Goal: Task Accomplishment & Management: Manage account settings

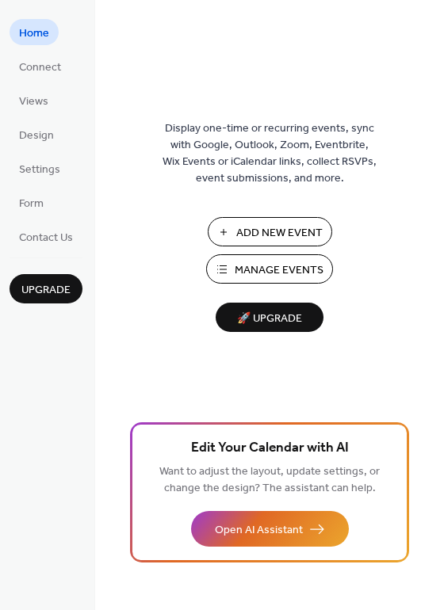
click at [246, 272] on span "Manage Events" at bounding box center [279, 270] width 89 height 17
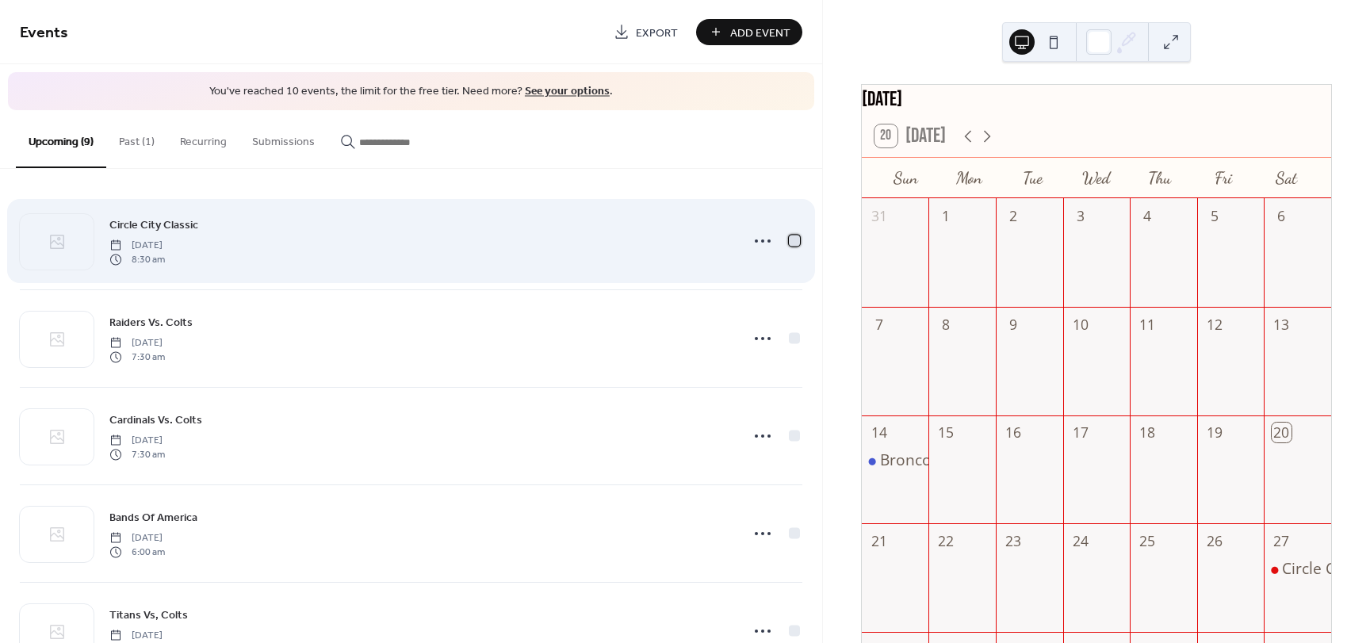
click at [789, 239] on div at bounding box center [794, 240] width 11 height 11
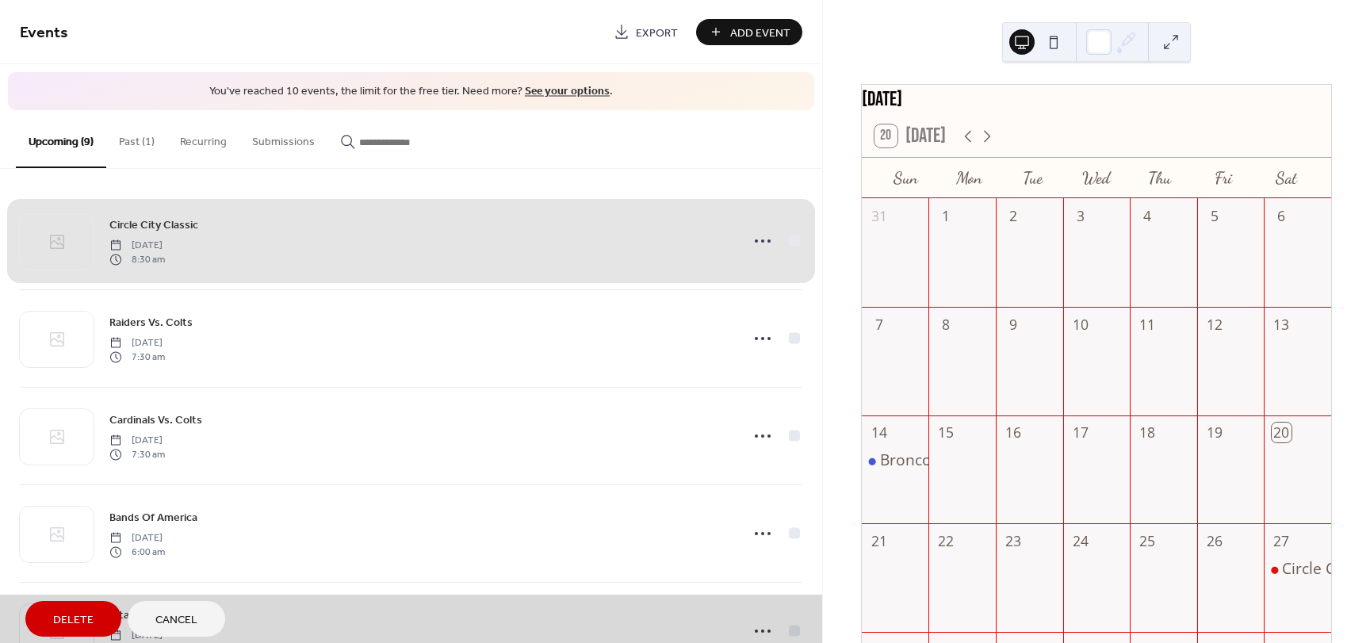
click at [72, 612] on span "Delete" at bounding box center [73, 620] width 40 height 17
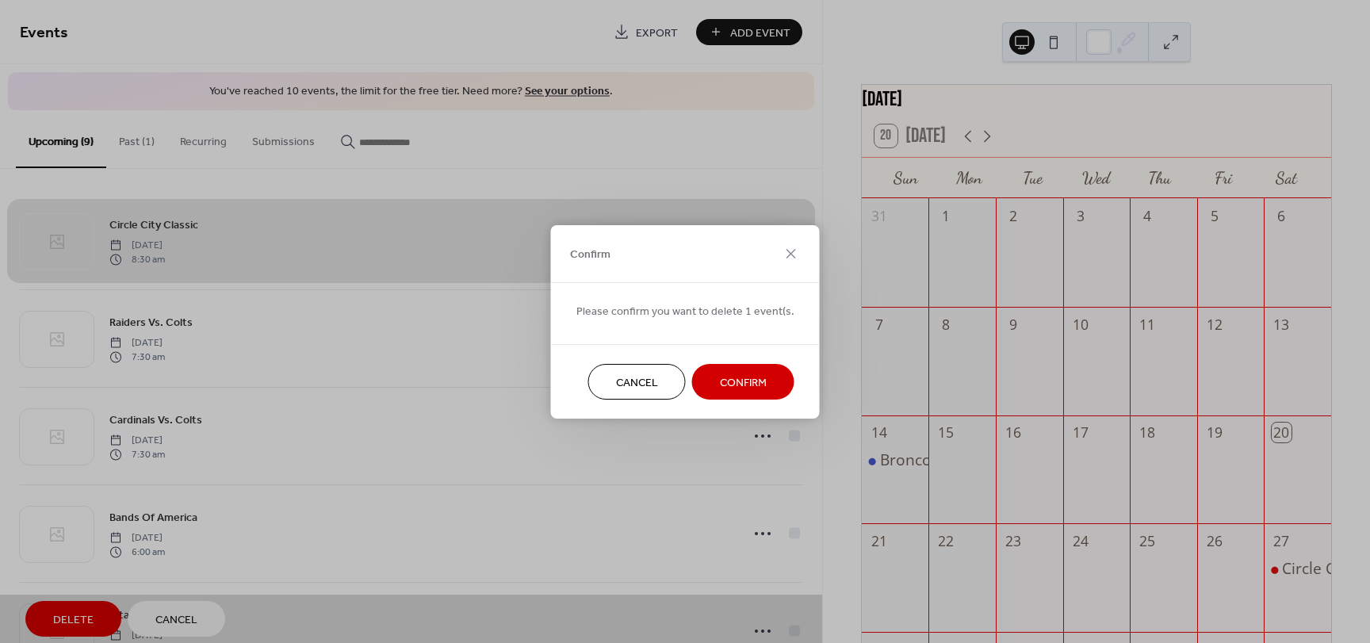
click at [740, 376] on span "Confirm" at bounding box center [743, 382] width 47 height 17
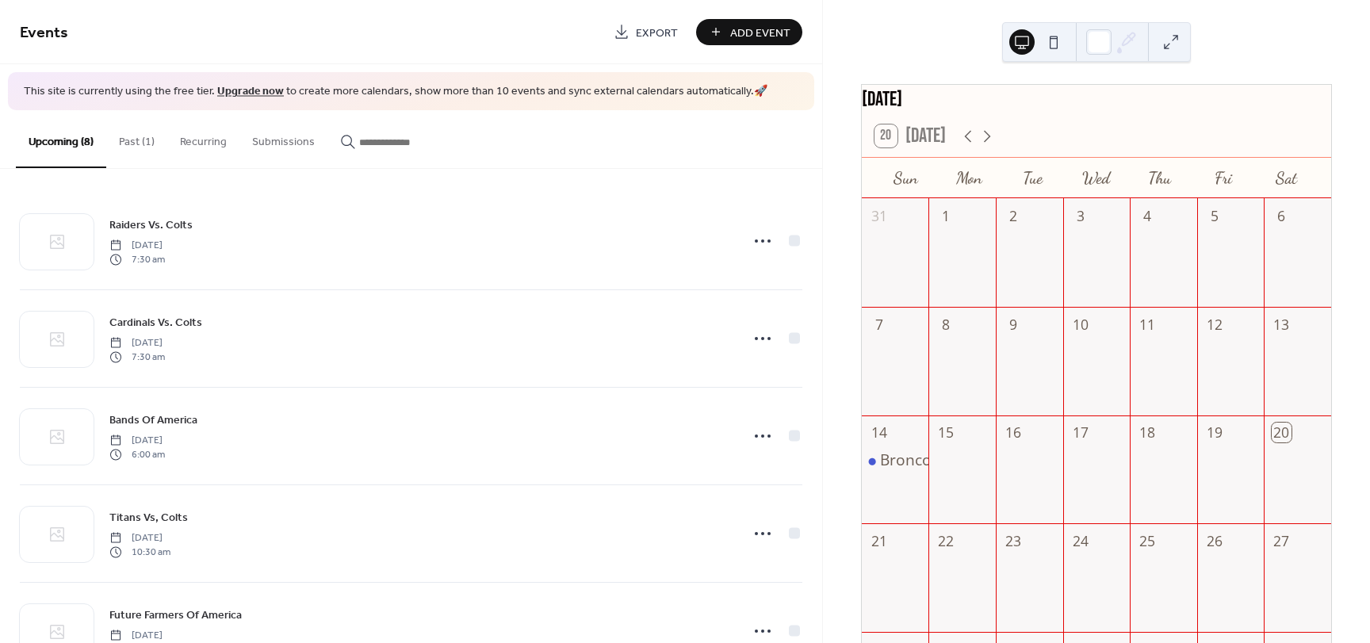
click at [740, 27] on span "Add Event" at bounding box center [760, 33] width 60 height 17
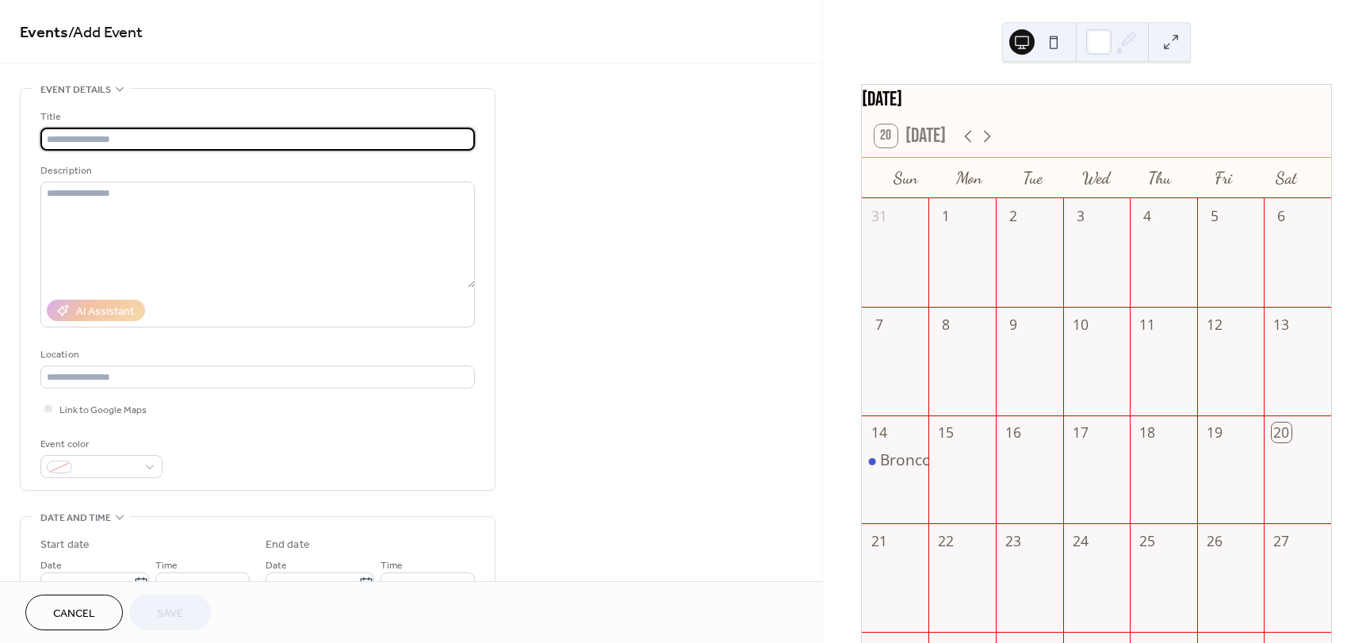
click at [89, 613] on span "Cancel" at bounding box center [74, 614] width 42 height 17
